Goal: Register for event/course

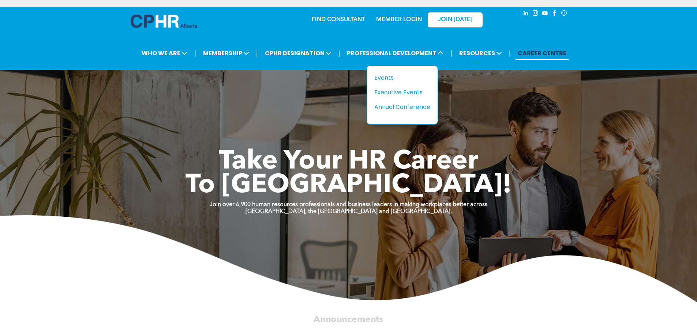
click at [384, 77] on div "Events" at bounding box center [399, 77] width 51 height 9
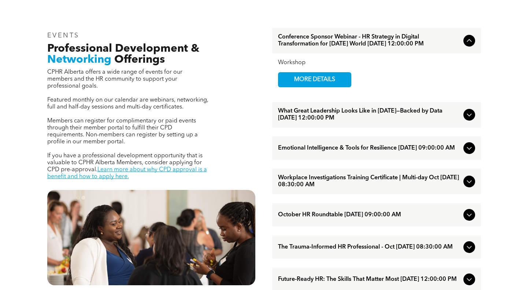
scroll to position [256, 0]
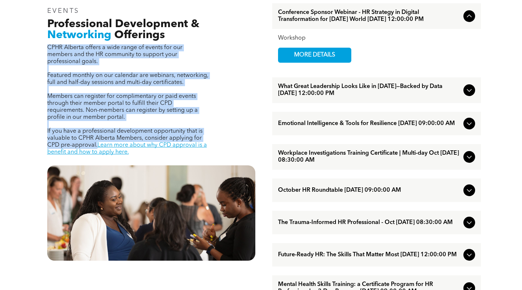
drag, startPoint x: 96, startPoint y: 138, endPoint x: 43, endPoint y: 49, distance: 103.1
copy div "CPHR Alberta offers a wide range of events for our members and the HR community…"
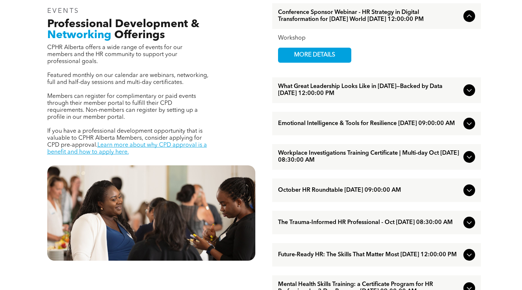
click at [151, 142] on link "Learn more about why CPD approval is a benefit and how to apply here." at bounding box center [127, 148] width 160 height 13
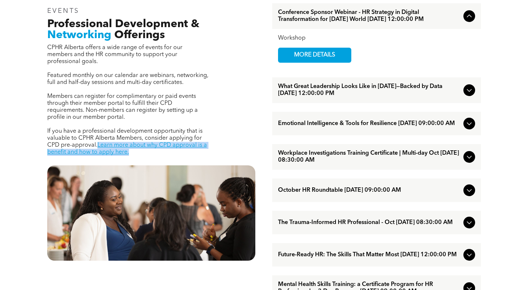
drag, startPoint x: 128, startPoint y: 145, endPoint x: 97, endPoint y: 140, distance: 32.0
click at [97, 140] on p "If you have a professional development opportunity that is valuable to CPHR Alb…" at bounding box center [127, 142] width 161 height 28
copy link "Learn more about why CPD approval is a benefit and how to apply here."
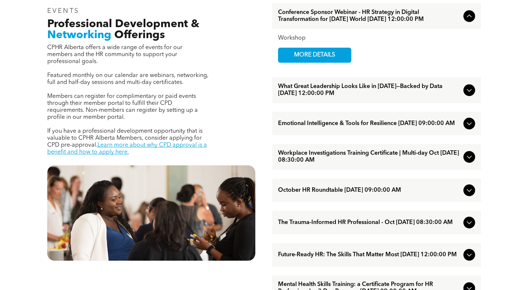
drag, startPoint x: 29, startPoint y: 78, endPoint x: 41, endPoint y: 83, distance: 13.1
click at [97, 147] on link "Learn more about why CPD approval is a benefit and how to apply here." at bounding box center [127, 148] width 160 height 13
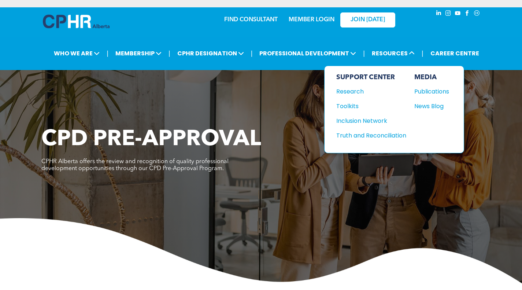
click at [430, 92] on div "Publications" at bounding box center [429, 91] width 31 height 9
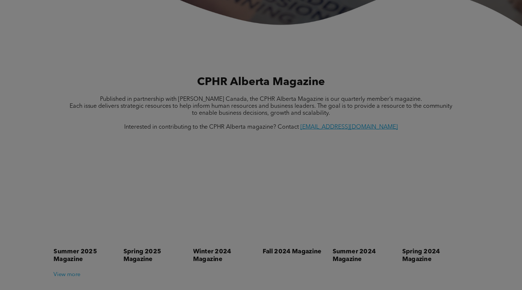
scroll to position [258, 0]
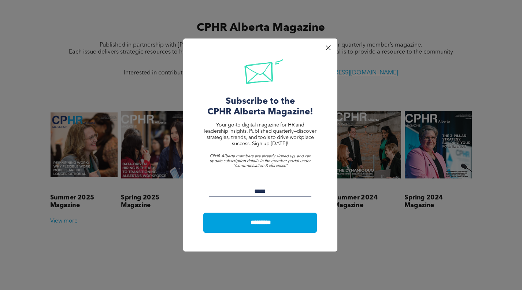
click at [327, 44] on div at bounding box center [328, 48] width 10 height 10
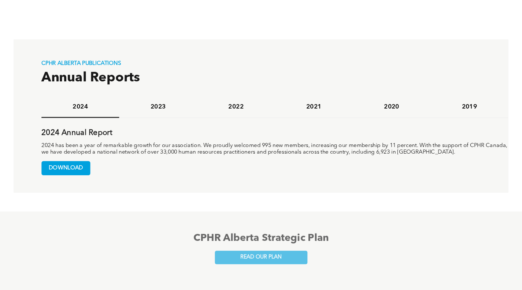
scroll to position [514, 0]
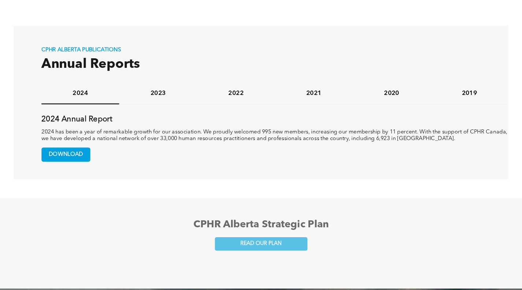
click at [67, 155] on span "DOWNLOAD" at bounding box center [66, 155] width 48 height 14
click at [156, 96] on h4 "2023" at bounding box center [158, 93] width 65 height 8
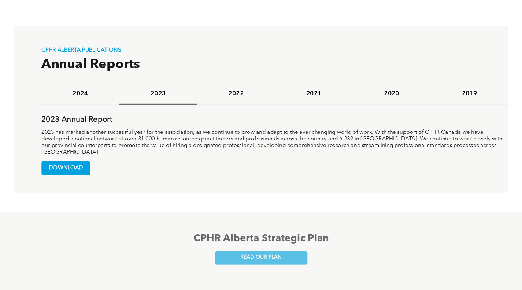
click at [77, 163] on span "DOWNLOAD" at bounding box center [66, 168] width 48 height 14
click at [249, 96] on h4 "2022" at bounding box center [235, 94] width 65 height 8
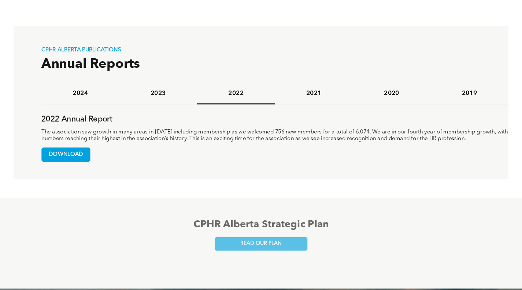
click at [69, 152] on span "DOWNLOAD" at bounding box center [66, 155] width 48 height 14
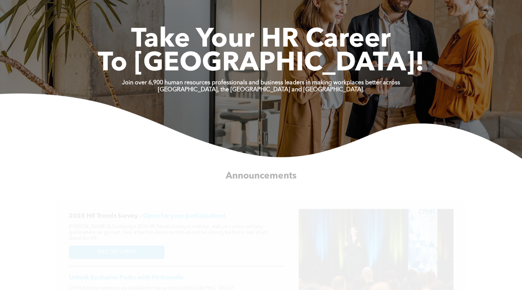
scroll to position [37, 0]
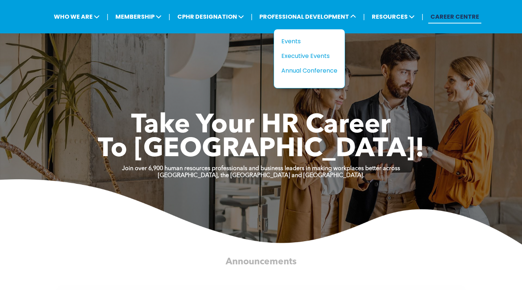
click at [292, 41] on div "Events" at bounding box center [306, 41] width 51 height 9
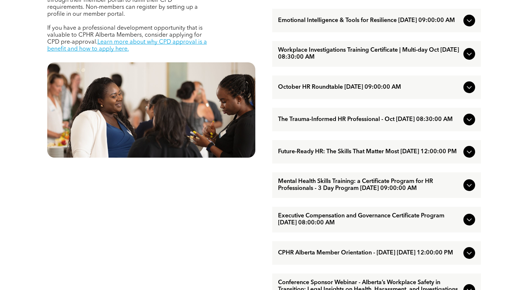
scroll to position [366, 0]
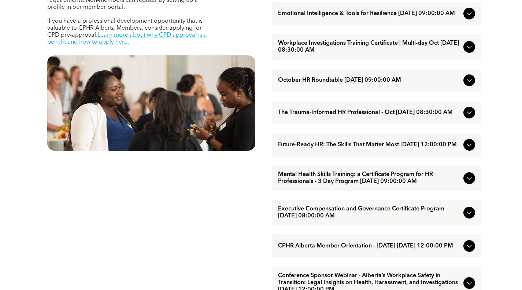
click at [331, 148] on span "Future-Ready HR: The Skills That Matter Most [DATE] 12:00:00 PM" at bounding box center [369, 144] width 182 height 7
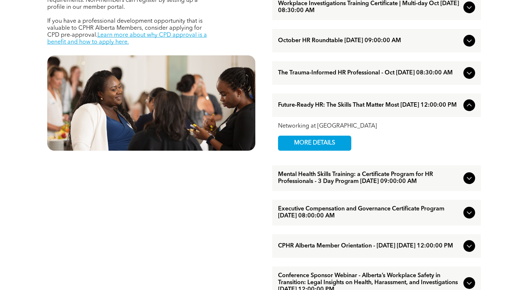
click at [331, 150] on span "MORE DETAILS" at bounding box center [315, 143] width 58 height 14
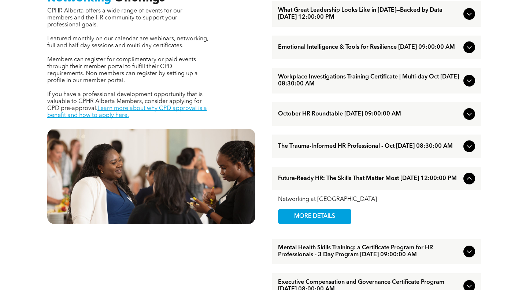
scroll to position [256, 0]
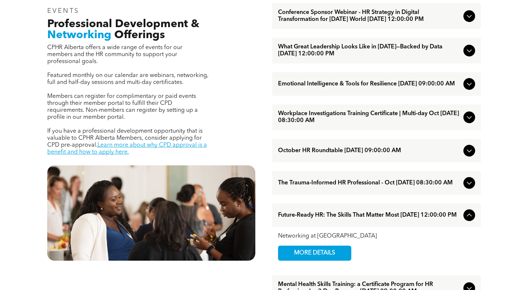
click at [340, 87] on span "Emotional Intelligence & Tools for Resilience [DATE] 09:00:00 AM" at bounding box center [369, 84] width 182 height 7
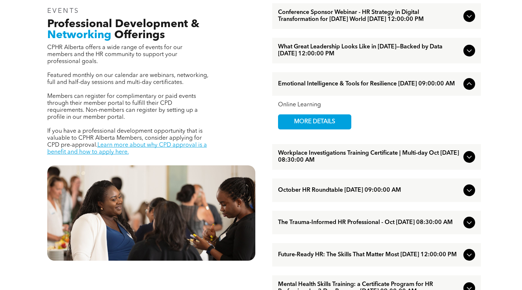
click at [303, 129] on span "MORE DETAILS" at bounding box center [315, 122] width 58 height 14
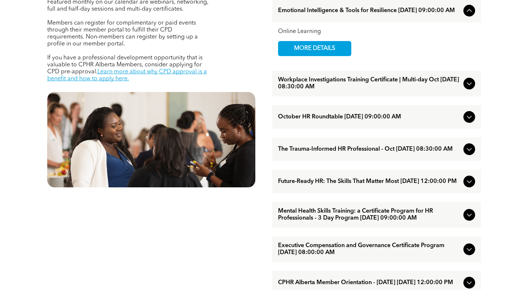
scroll to position [366, 0]
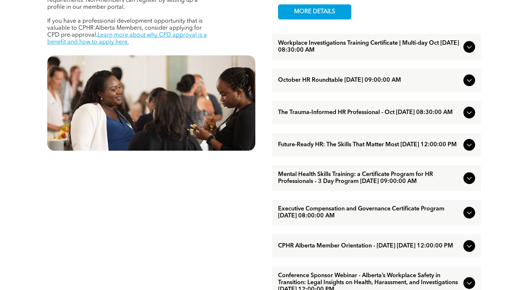
click at [320, 185] on span "Mental Health Skills Training: a Certificate Program for HR Professionals - 3 D…" at bounding box center [369, 178] width 182 height 14
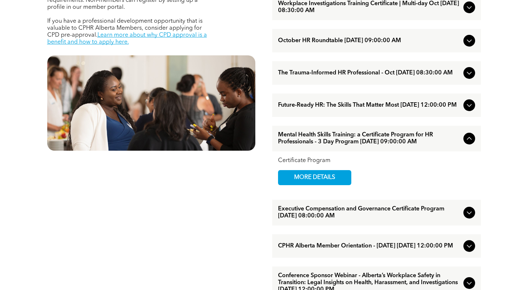
click at [305, 185] on span "MORE DETAILS" at bounding box center [315, 177] width 58 height 14
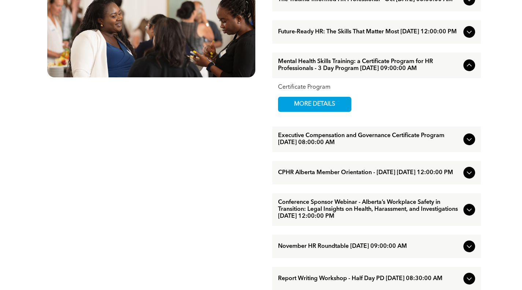
click at [353, 146] on span "Executive Compensation and Governance Certificate Program October/21/2025 08:00…" at bounding box center [369, 139] width 182 height 14
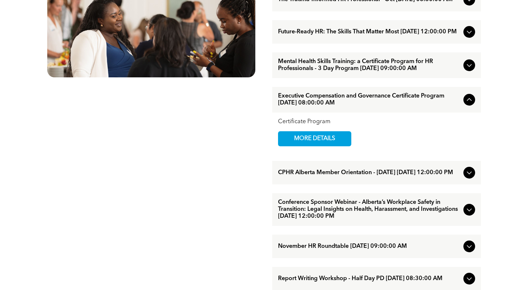
click at [335, 146] on span "MORE DETAILS" at bounding box center [315, 138] width 58 height 14
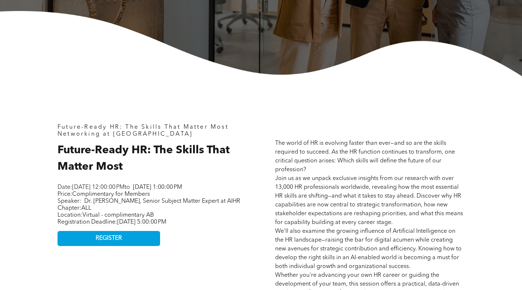
scroll to position [293, 0]
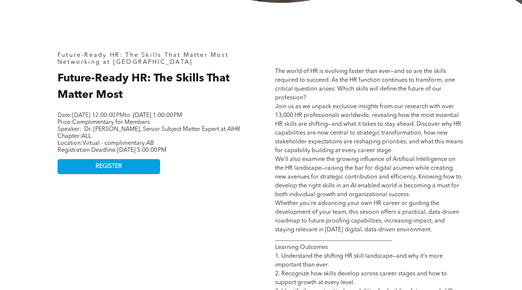
click at [127, 100] on h2 "Future-Ready HR: The Skills That Matter Most" at bounding box center [151, 86] width 189 height 33
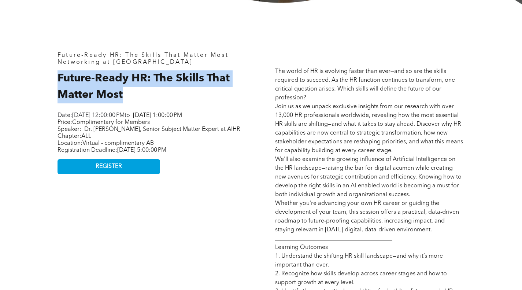
drag, startPoint x: 124, startPoint y: 94, endPoint x: 57, endPoint y: 80, distance: 68.5
click at [57, 80] on div "Future-Ready HR: The Skills That Matter Most Networking at [GEOGRAPHIC_DATA] Fu…" at bounding box center [152, 248] width 201 height 405
copy span "Future-Ready HR: The Skills That Matter Most"
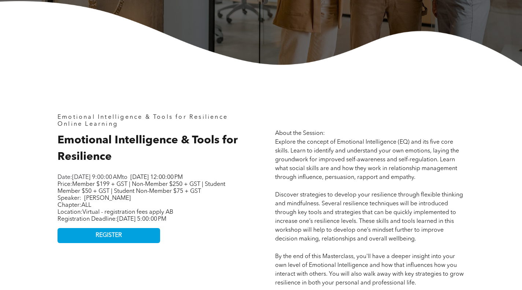
scroll to position [256, 0]
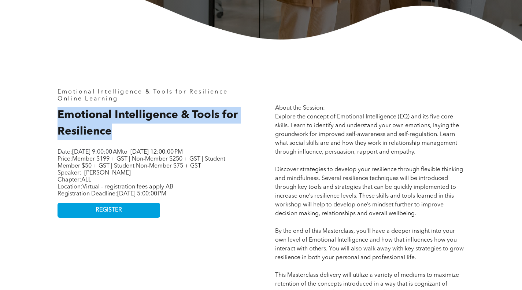
drag, startPoint x: 113, startPoint y: 132, endPoint x: 59, endPoint y: 114, distance: 57.3
click at [59, 114] on h2 "Emotional Intelligence & Tools for Resilience" at bounding box center [151, 123] width 189 height 33
copy span "Emotional Intelligence & Tools for Resilience"
click at [124, 215] on link "REGISTER" at bounding box center [108, 209] width 103 height 15
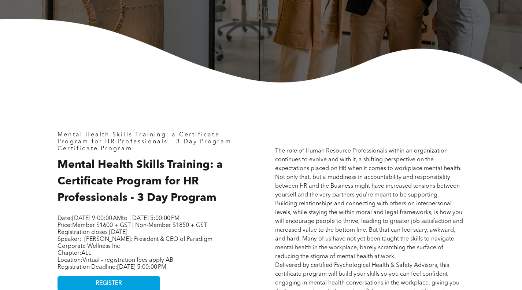
scroll to position [293, 0]
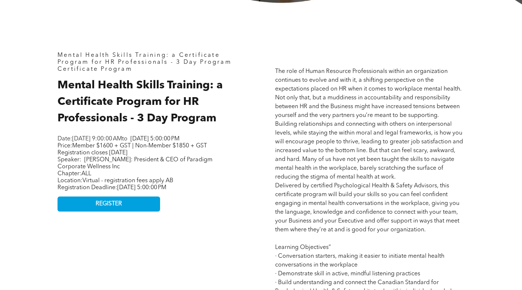
click at [111, 207] on span "REGISTER" at bounding box center [109, 203] width 26 height 7
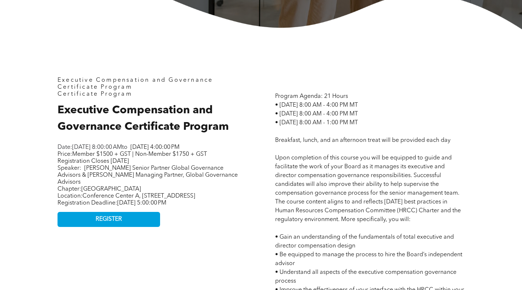
scroll to position [293, 0]
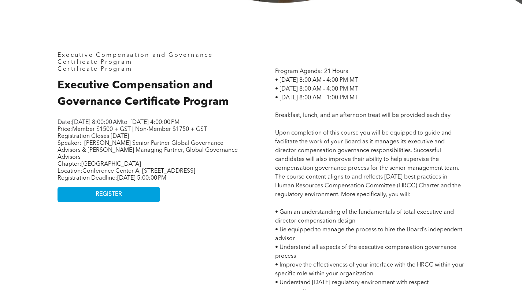
click at [141, 202] on link "REGISTER" at bounding box center [108, 194] width 103 height 15
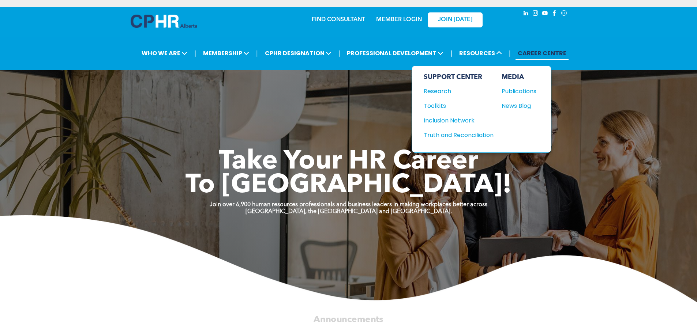
click at [452, 93] on div "Research" at bounding box center [455, 91] width 63 height 9
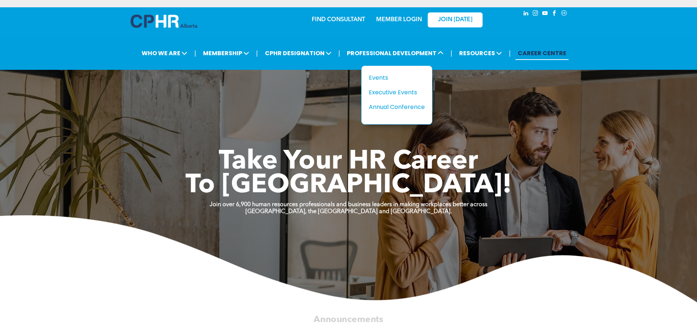
click at [389, 78] on div "Events" at bounding box center [394, 77] width 51 height 9
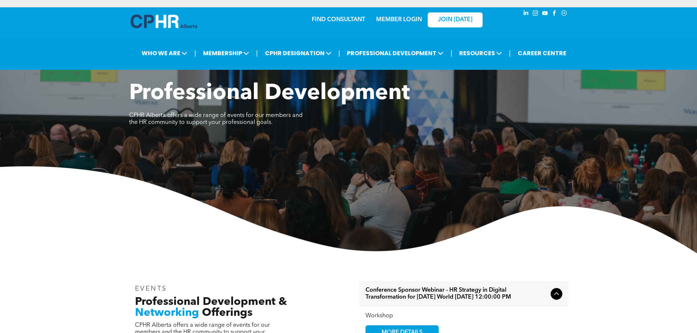
click at [557, 233] on img at bounding box center [348, 210] width 697 height 87
click at [599, 67] on div "| WHO WE ARE ASSOCIATION About CPHR [GEOGRAPHIC_DATA] Board of Directors Team C…" at bounding box center [348, 53] width 697 height 33
